Goal: Check status: Check status

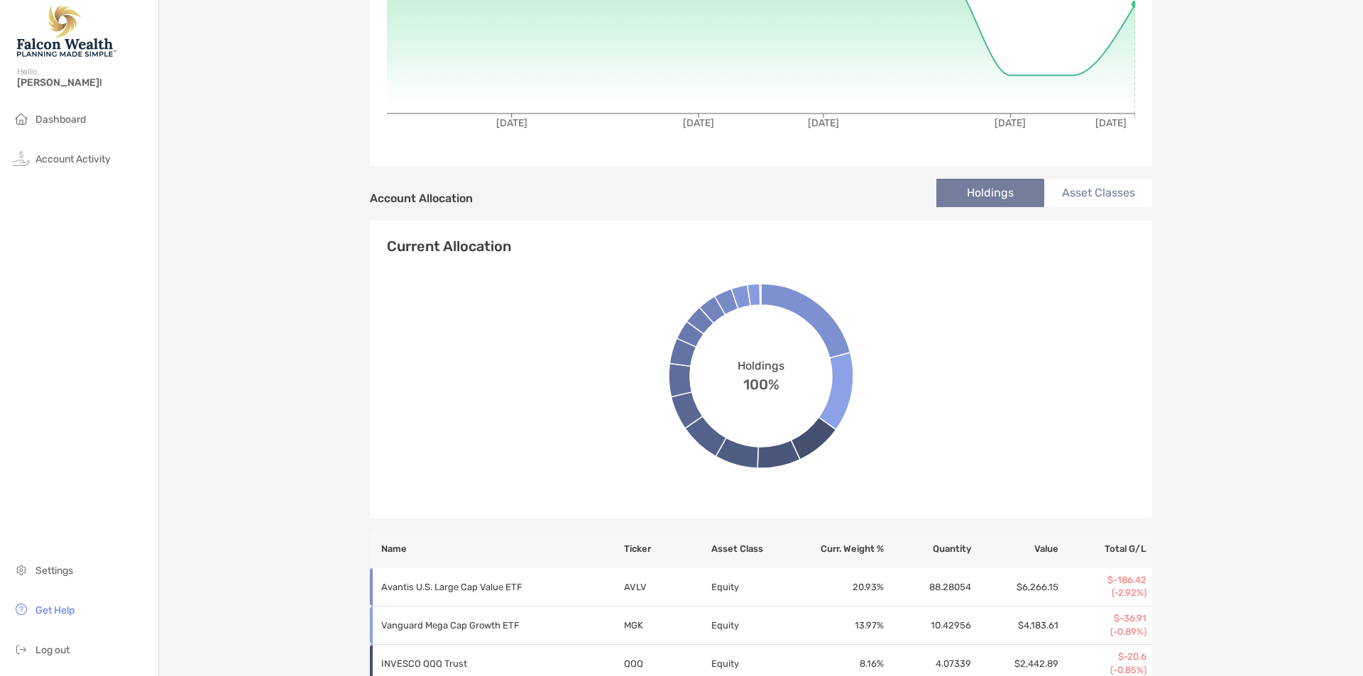
scroll to position [309, 0]
click at [1077, 186] on li "Asset Classes" at bounding box center [1098, 192] width 108 height 28
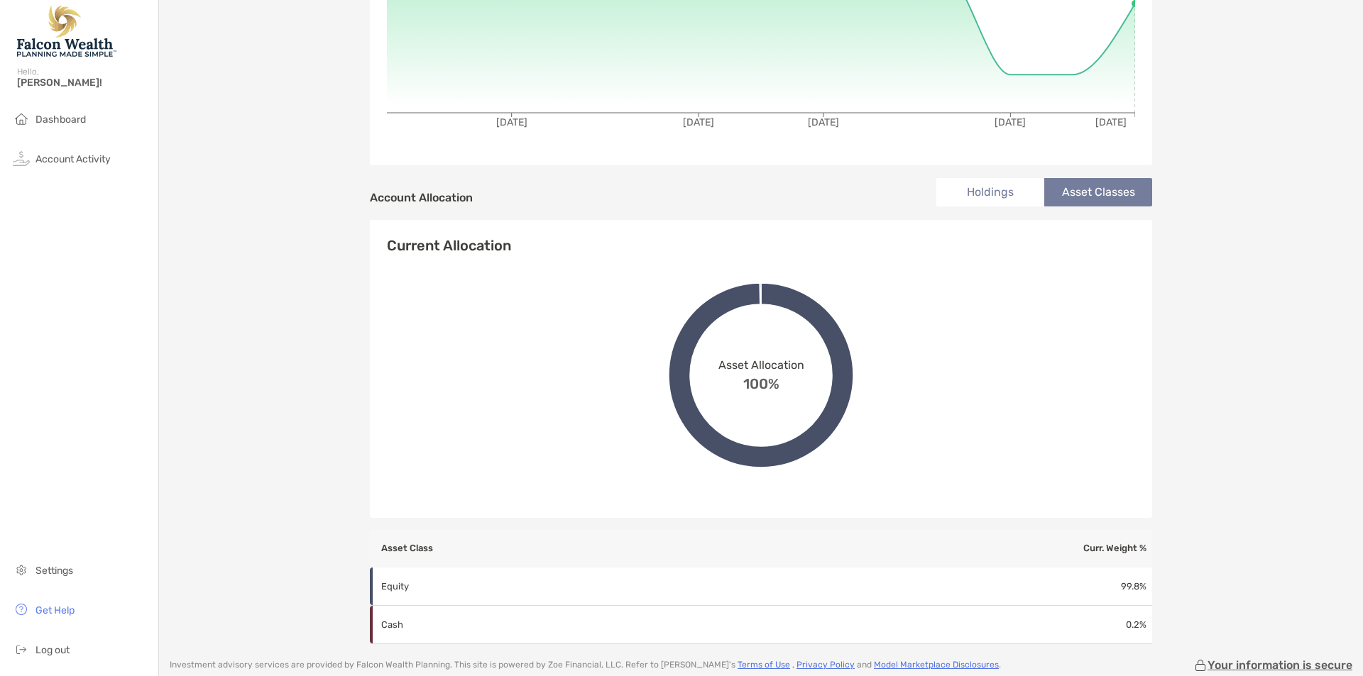
click at [1004, 180] on li "Holdings" at bounding box center [990, 192] width 108 height 28
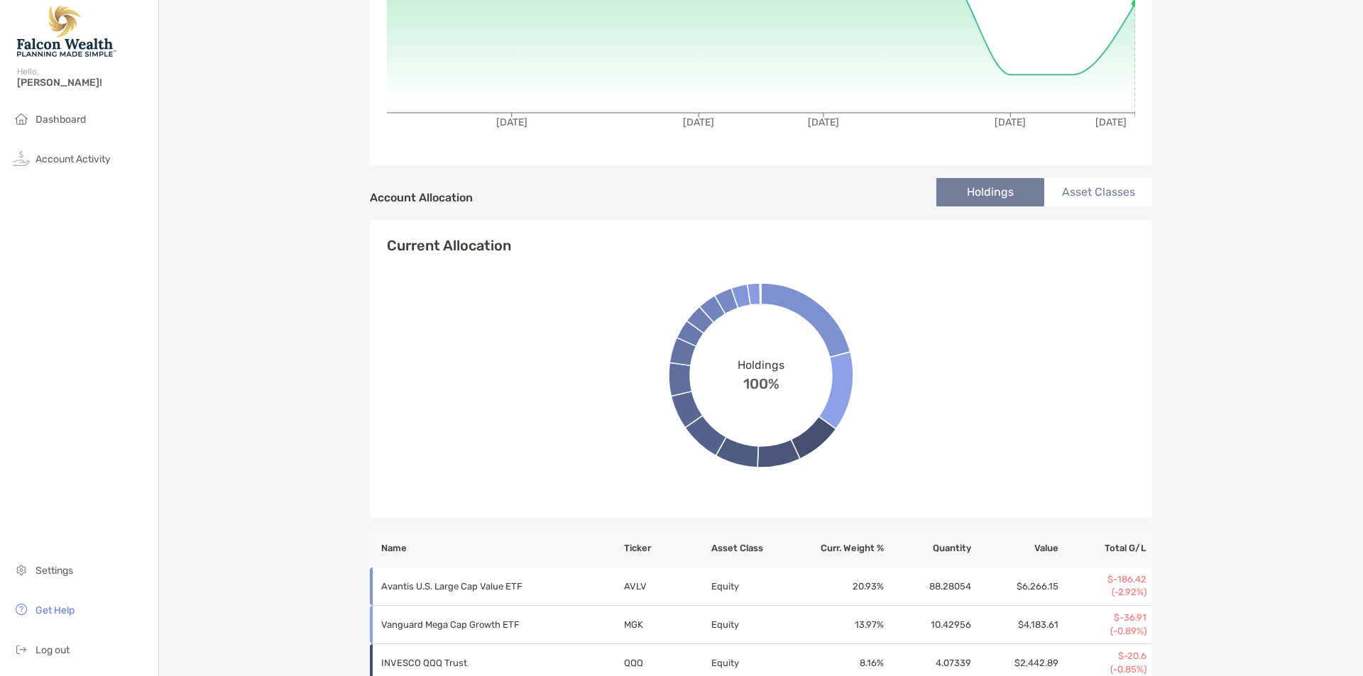
click at [1078, 184] on li "Asset Classes" at bounding box center [1098, 192] width 108 height 28
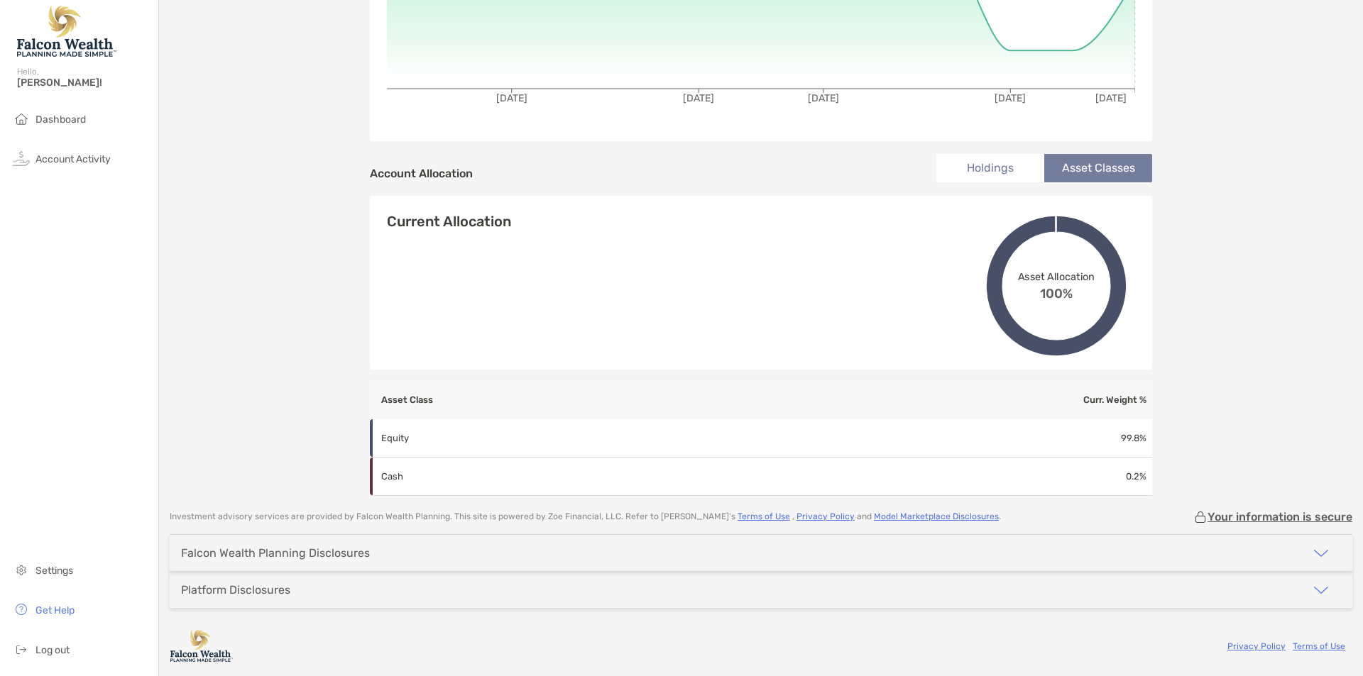
scroll to position [333, 0]
click at [993, 175] on li "Holdings" at bounding box center [990, 168] width 108 height 28
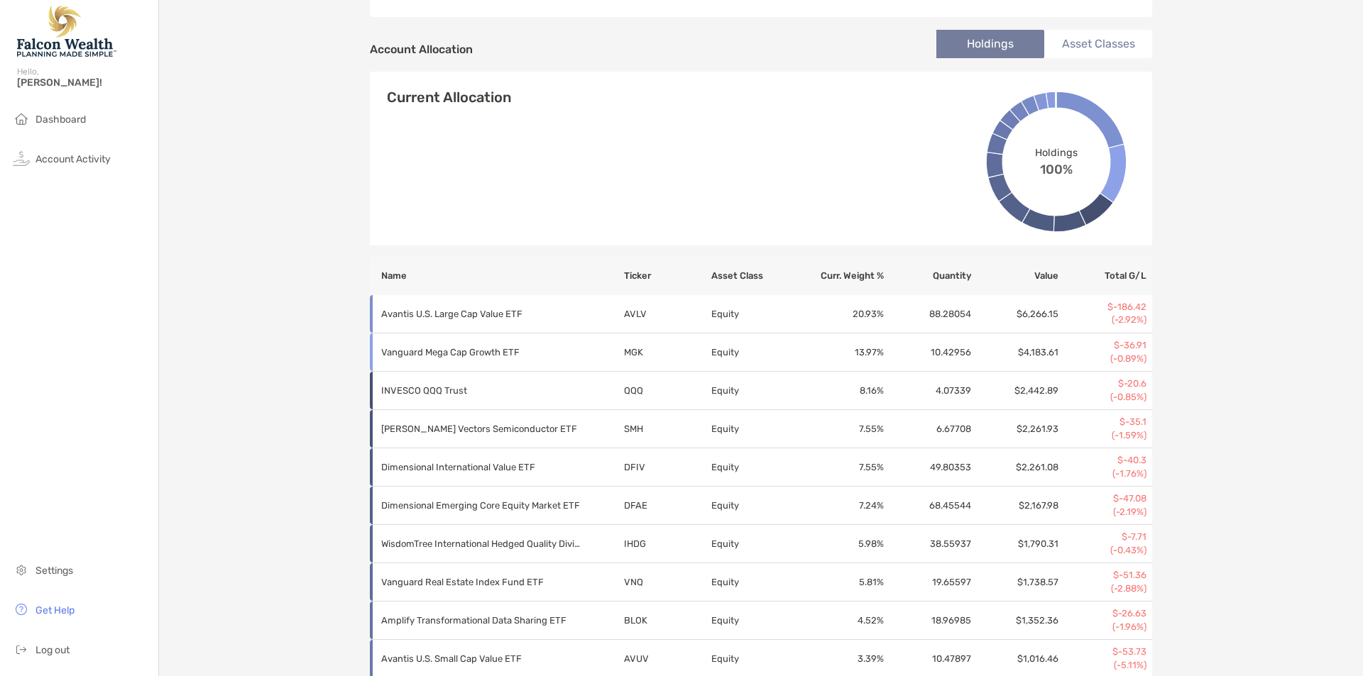
scroll to position [0, 0]
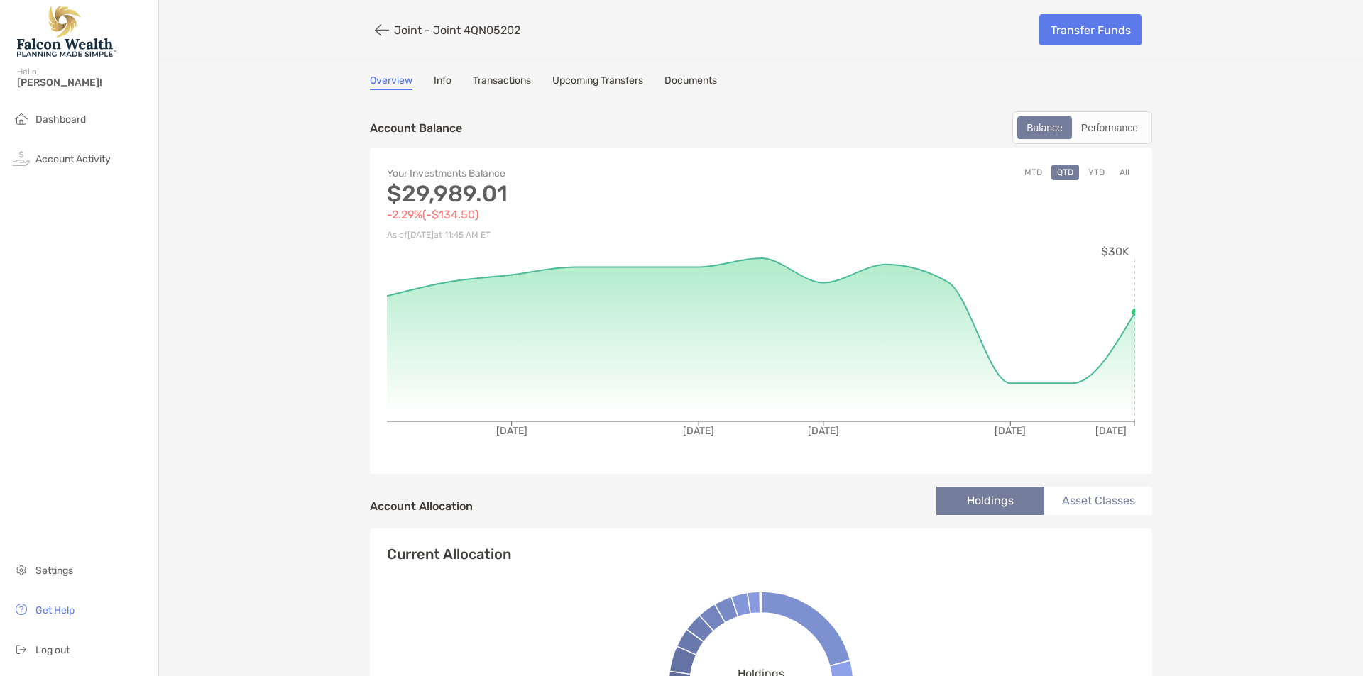
click at [1090, 174] on button "YTD" at bounding box center [1096, 173] width 28 height 16
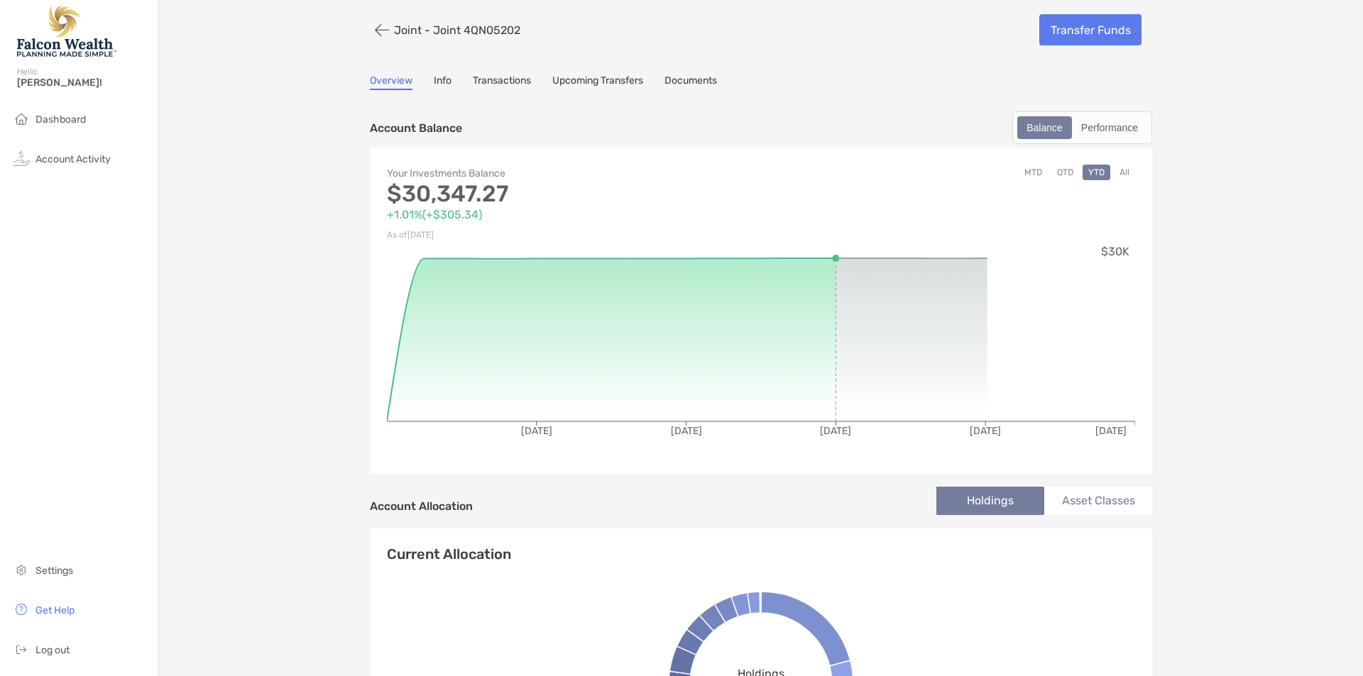
click at [1029, 173] on button "MTD" at bounding box center [1032, 173] width 29 height 16
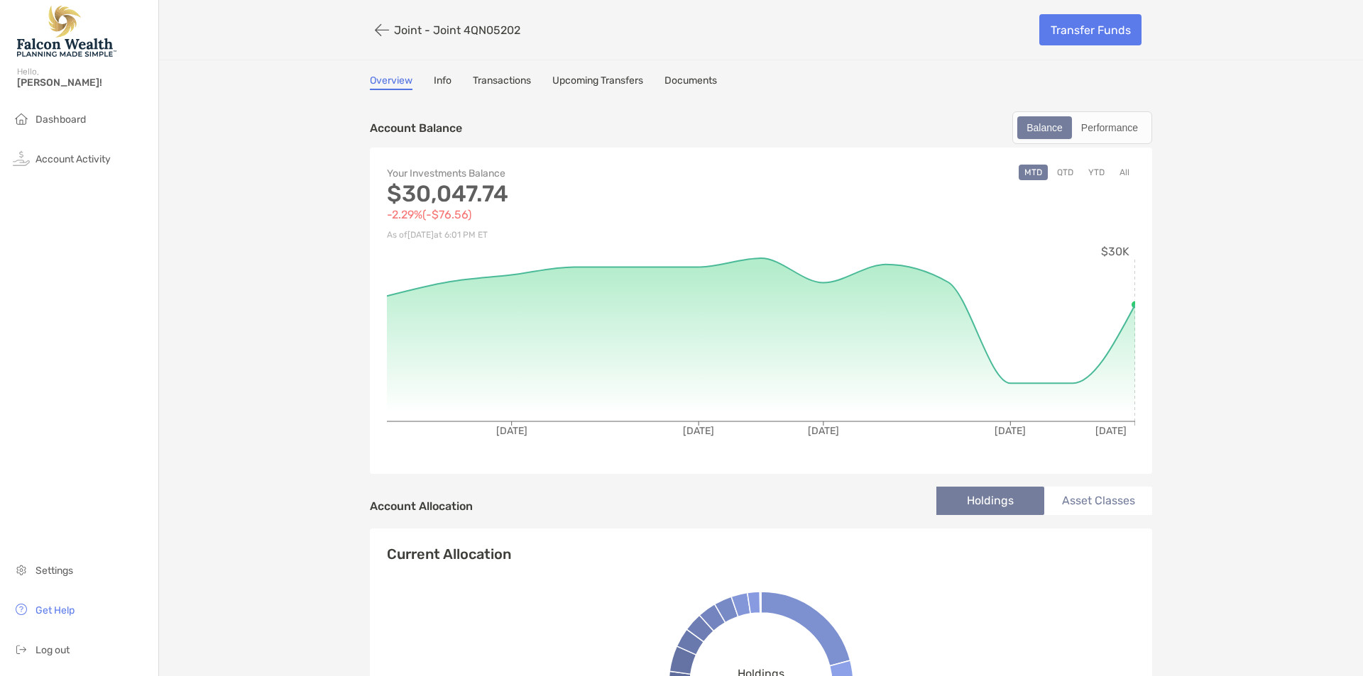
click at [1057, 170] on button "QTD" at bounding box center [1065, 173] width 28 height 16
click at [1101, 131] on div "Performance" at bounding box center [1109, 128] width 72 height 20
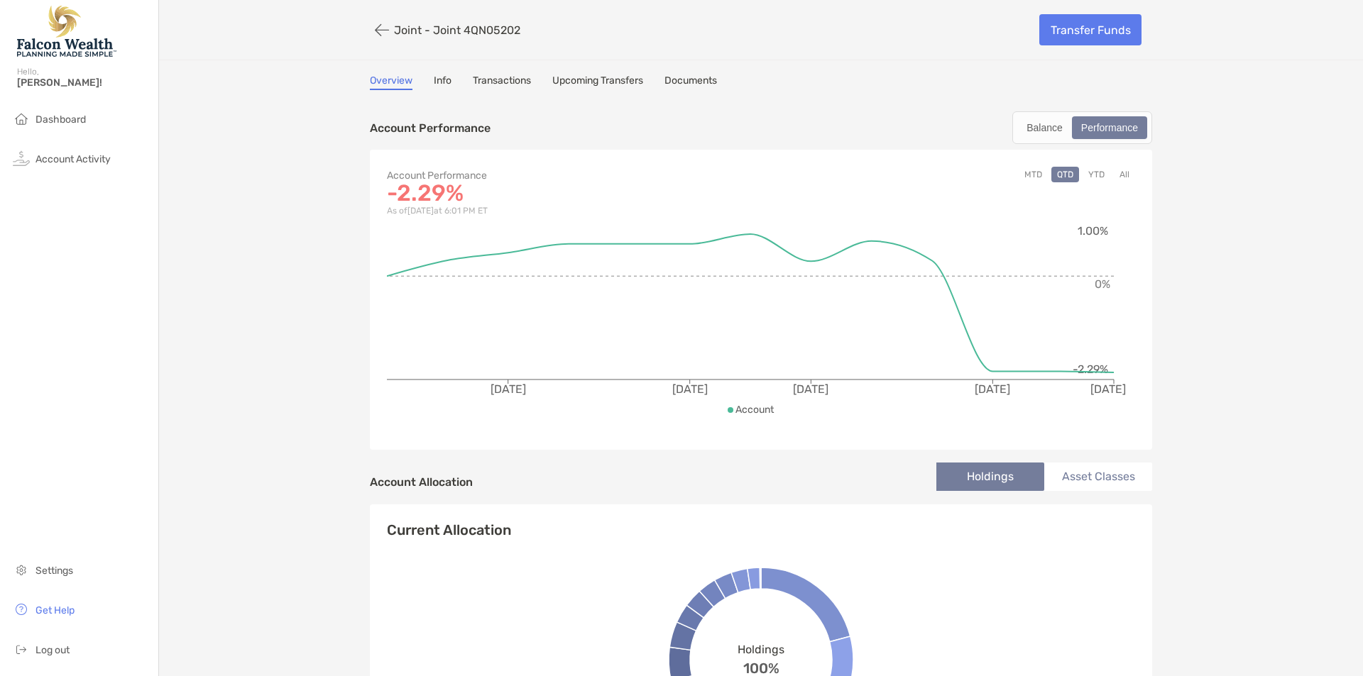
click at [1029, 170] on button "MTD" at bounding box center [1032, 175] width 29 height 16
click at [1084, 176] on button "YTD" at bounding box center [1096, 175] width 28 height 16
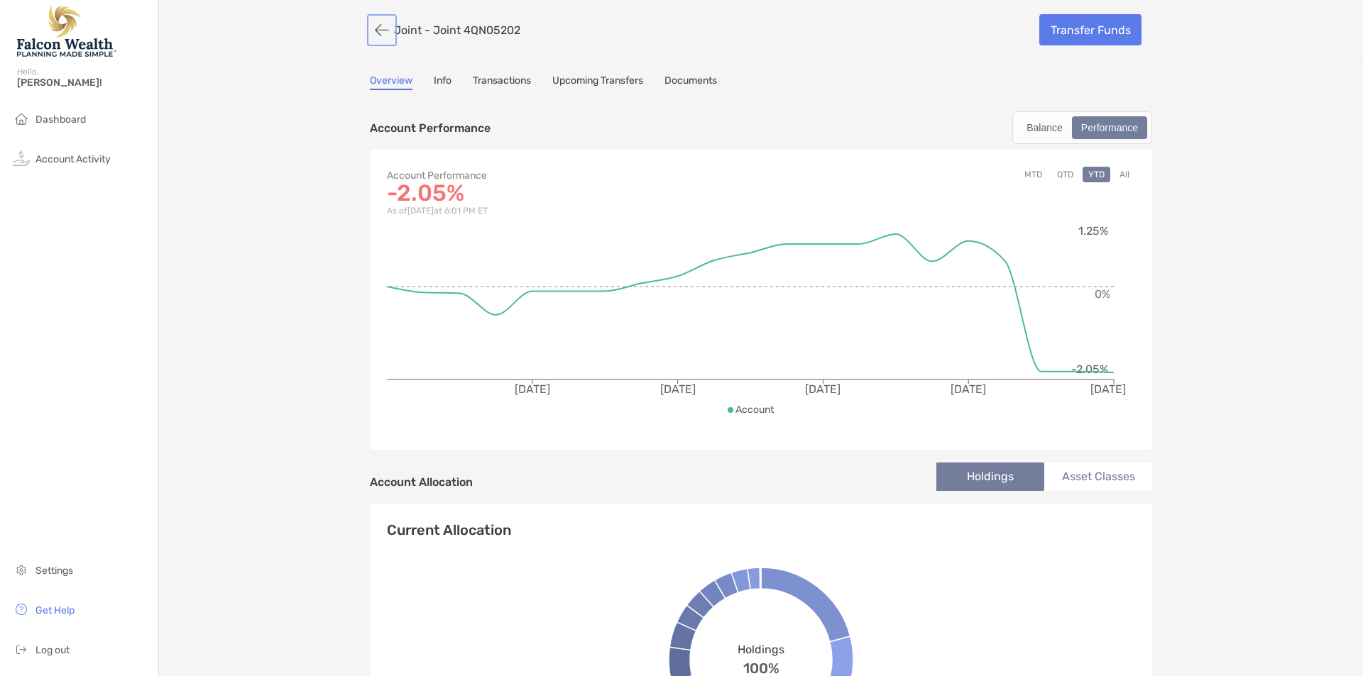
click at [378, 34] on button "button" at bounding box center [382, 30] width 24 height 26
